Goal: Transaction & Acquisition: Download file/media

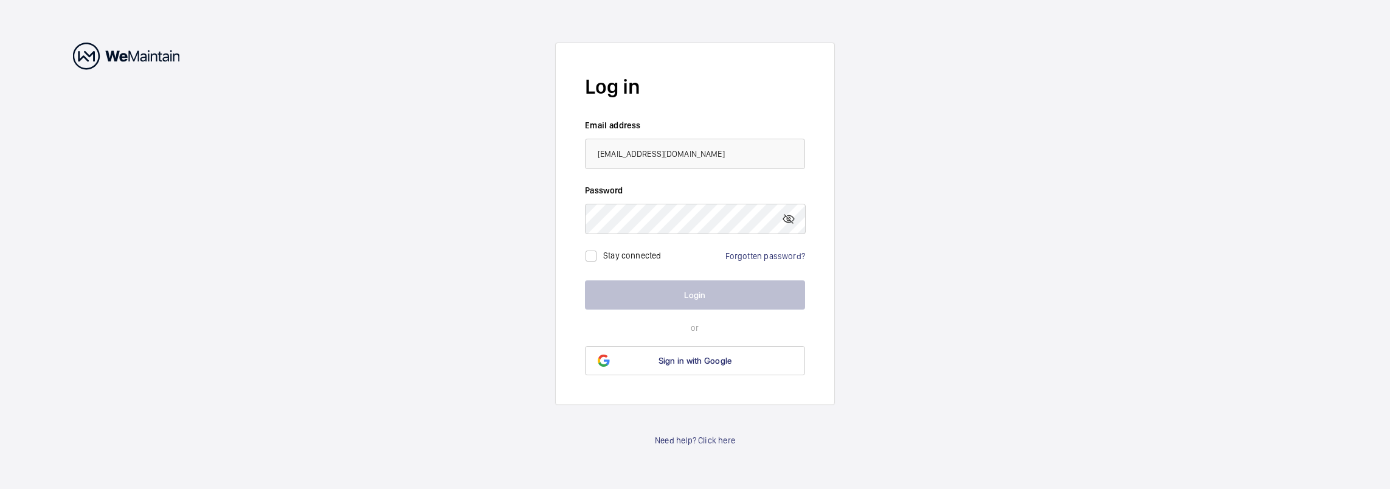
type input "[EMAIL_ADDRESS][DOMAIN_NAME]"
click at [585, 280] on button "Login" at bounding box center [695, 294] width 220 height 29
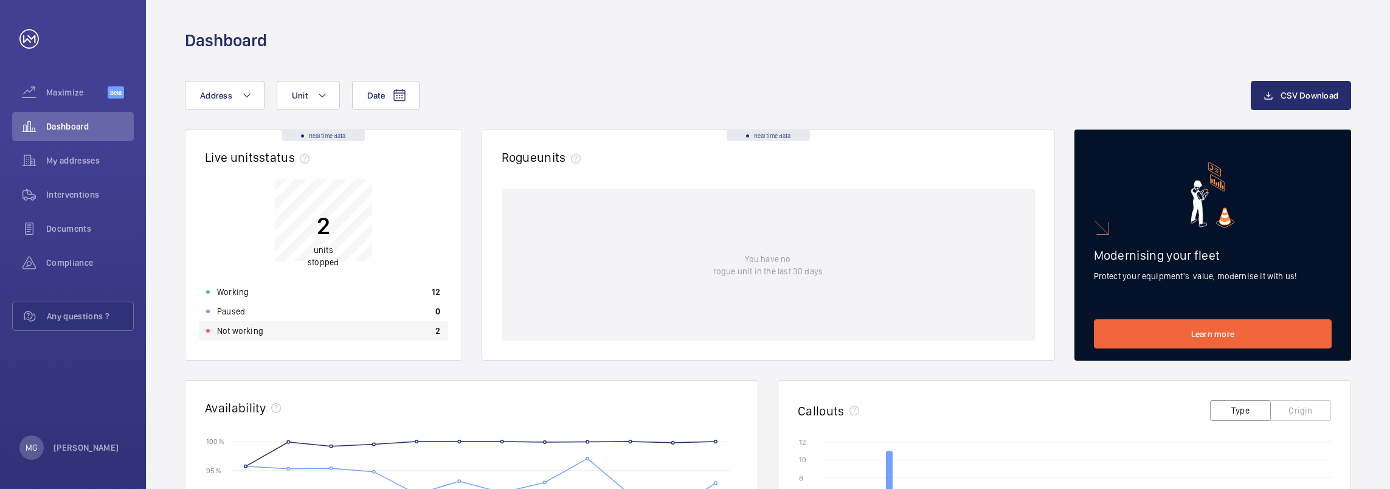
click at [236, 326] on p "Not working" at bounding box center [240, 331] width 46 height 12
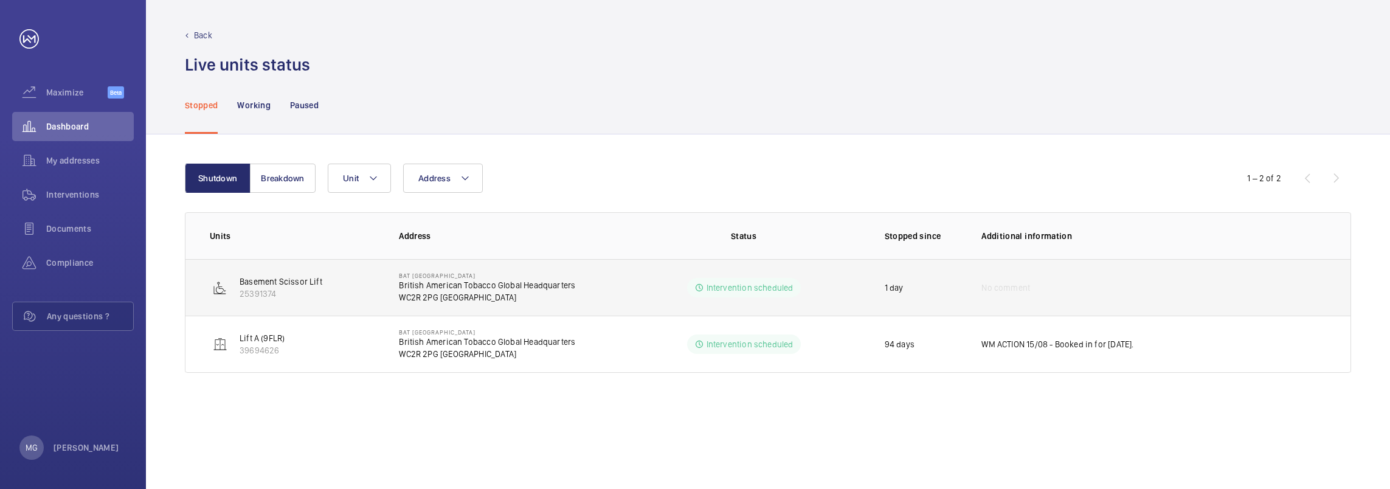
click at [472, 279] on p "British American Tobacco Global Headquarters" at bounding box center [487, 285] width 176 height 12
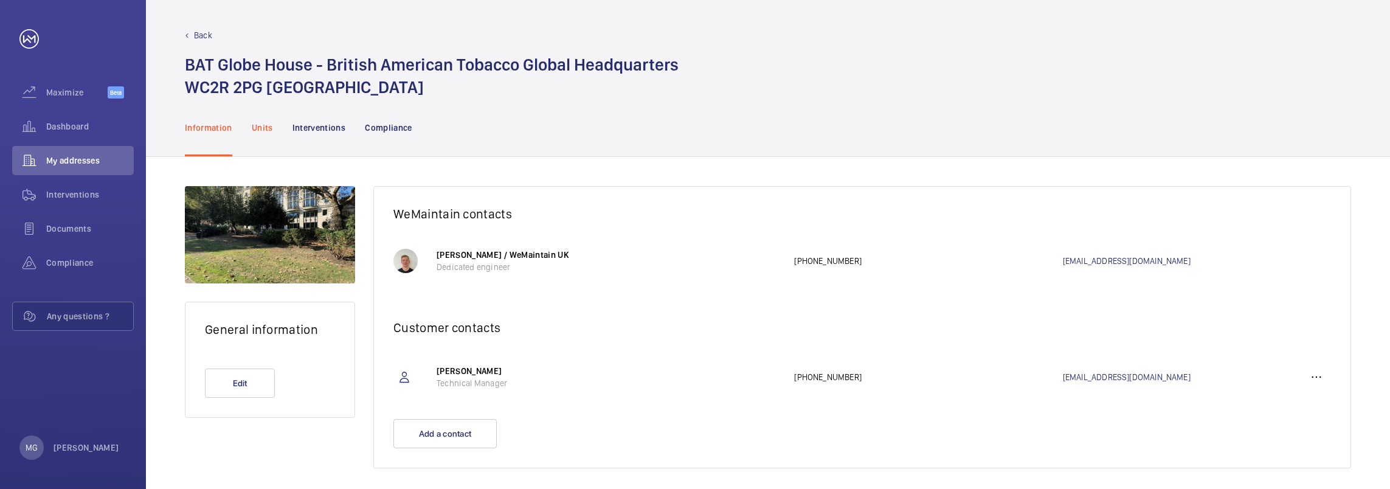
click at [260, 123] on p "Units" at bounding box center [262, 128] width 21 height 12
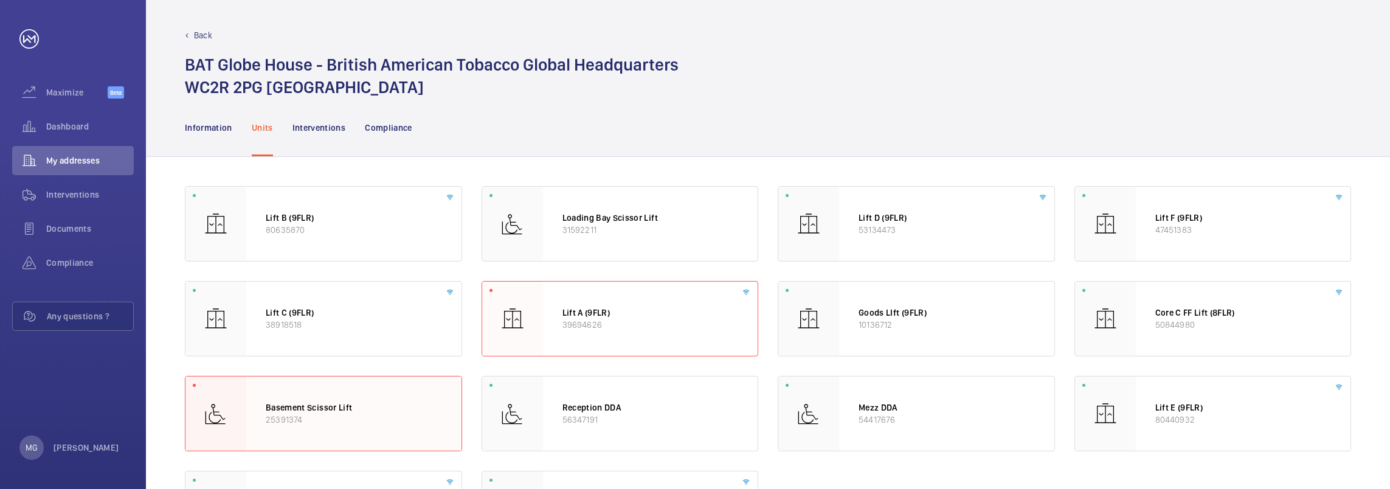
click at [315, 415] on p "25391374" at bounding box center [354, 419] width 176 height 12
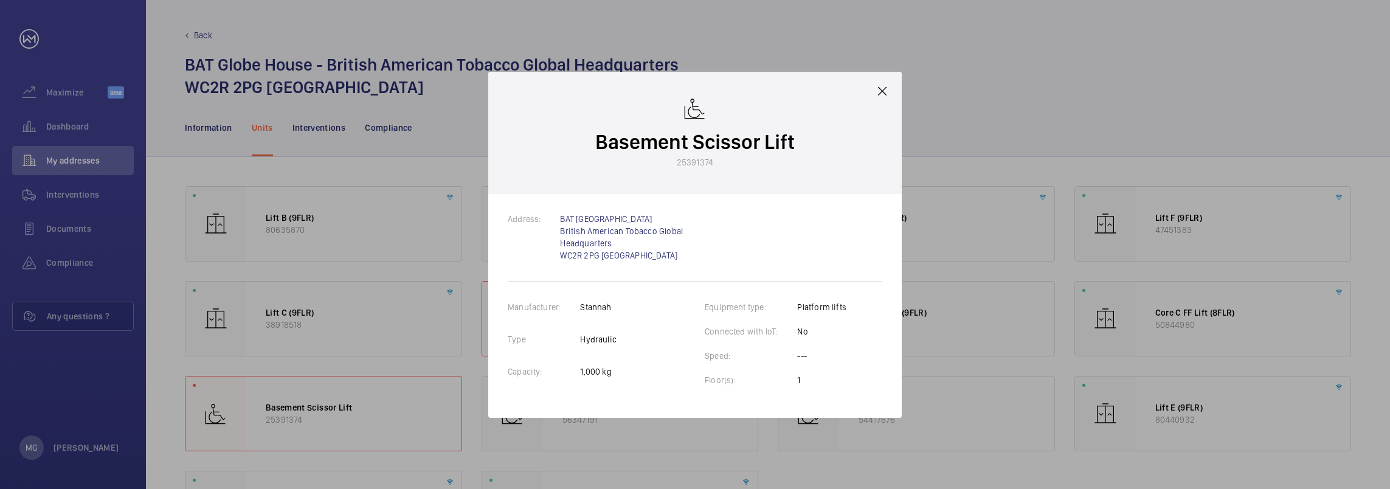
click at [889, 89] on mat-icon at bounding box center [882, 91] width 15 height 15
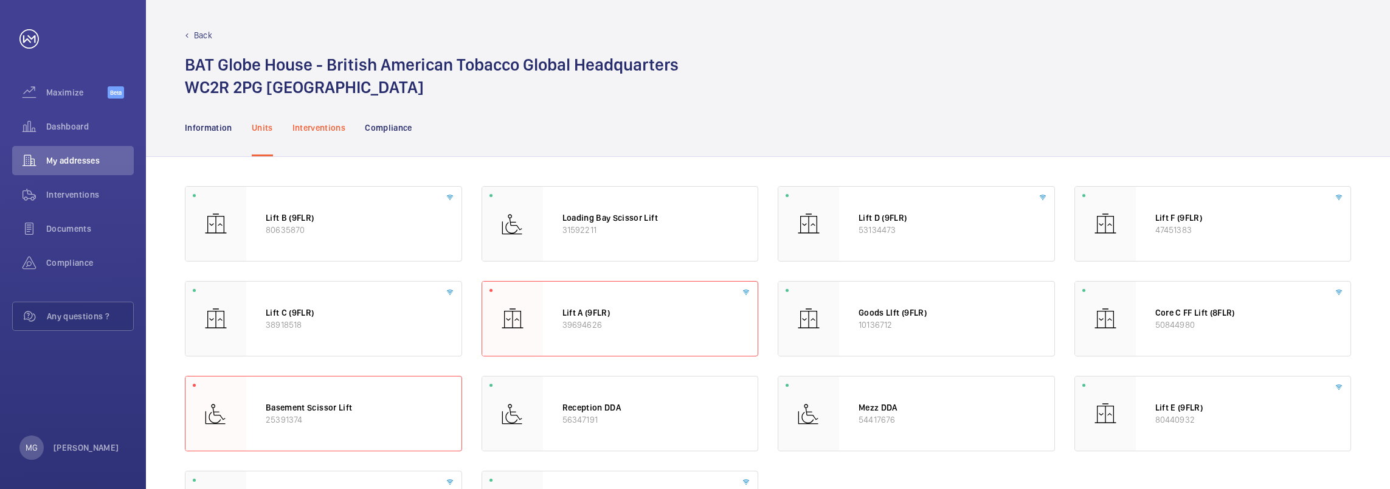
click at [328, 127] on p "Interventions" at bounding box center [318, 128] width 53 height 12
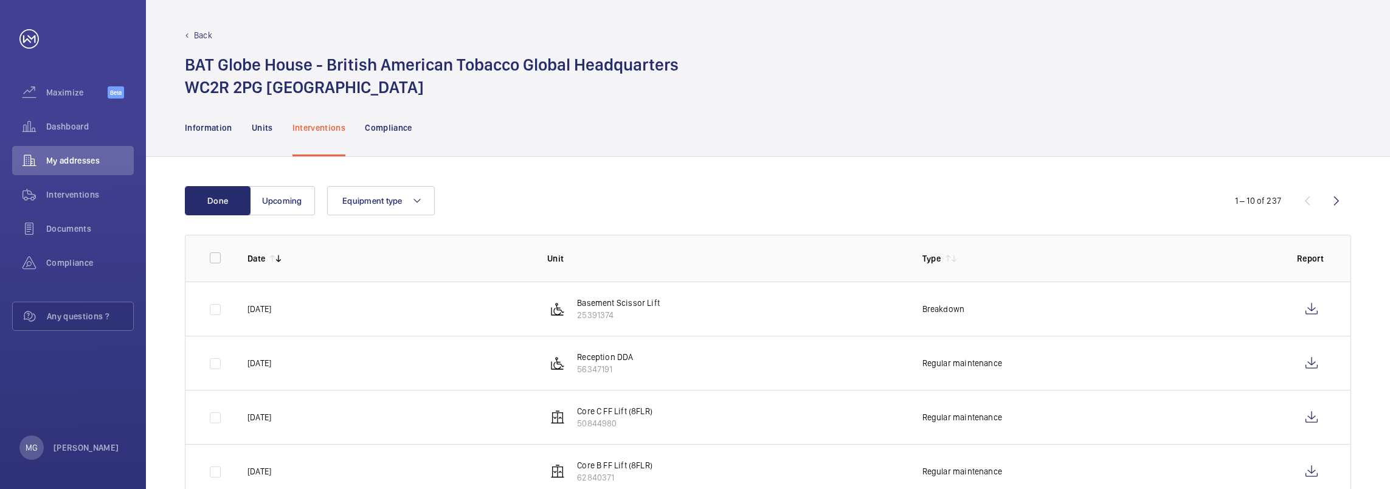
click at [271, 310] on p "[DATE]" at bounding box center [259, 309] width 24 height 12
click at [587, 303] on p "Basement Scissor Lift" at bounding box center [618, 303] width 83 height 12
click at [592, 315] on p "25391374" at bounding box center [618, 315] width 83 height 12
click at [1311, 308] on wm-front-icon-button at bounding box center [1311, 308] width 29 height 29
